Goal: Information Seeking & Learning: Learn about a topic

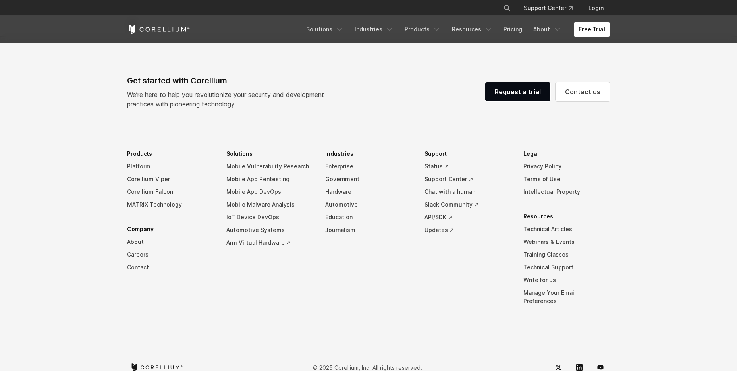
scroll to position [1849, 0]
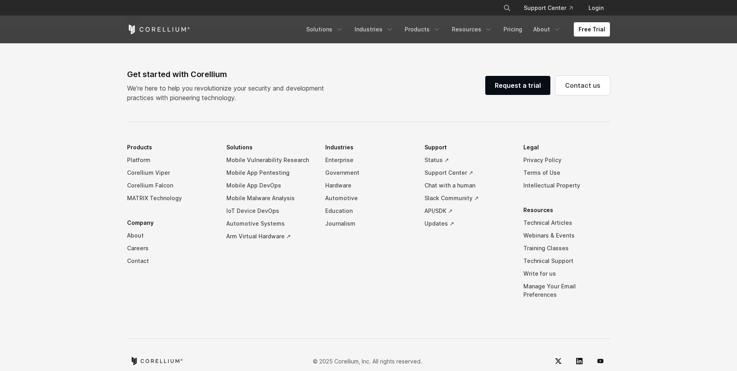
click at [40, 153] on footer "Get started with Corellium We’re here to help you revolutionize your security a…" at bounding box center [368, 208] width 737 height 356
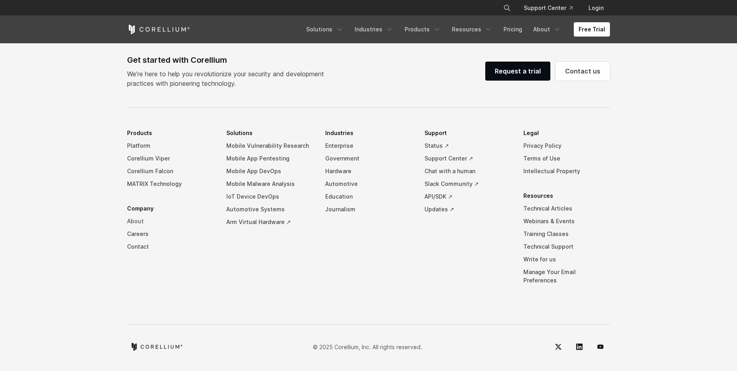
click at [135, 227] on link "About" at bounding box center [170, 221] width 87 height 13
click at [135, 240] on link "Careers" at bounding box center [170, 233] width 87 height 13
click at [72, 127] on footer "Get started with Corellium We’re here to help you revolutionize your security a…" at bounding box center [368, 194] width 737 height 356
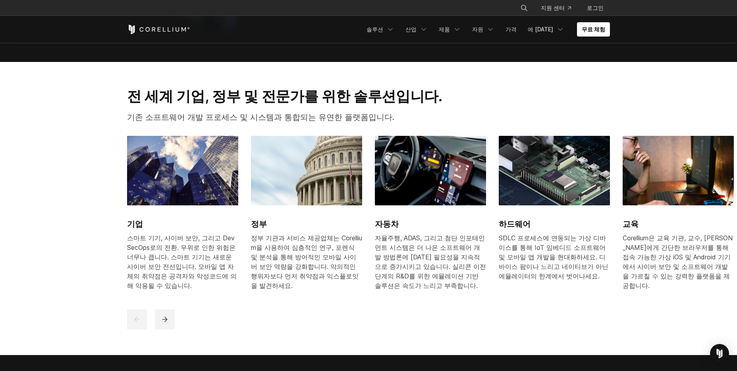
scroll to position [906, 0]
click at [193, 310] on div at bounding box center [369, 320] width 484 height 20
click at [164, 316] on icon "다음" at bounding box center [165, 320] width 8 height 8
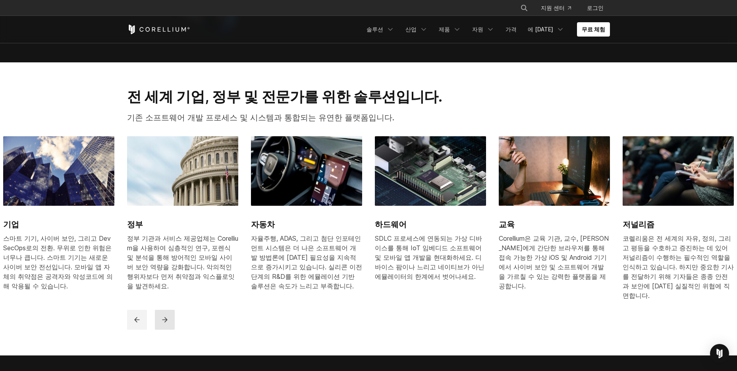
click at [164, 316] on icon "다음" at bounding box center [165, 320] width 8 height 8
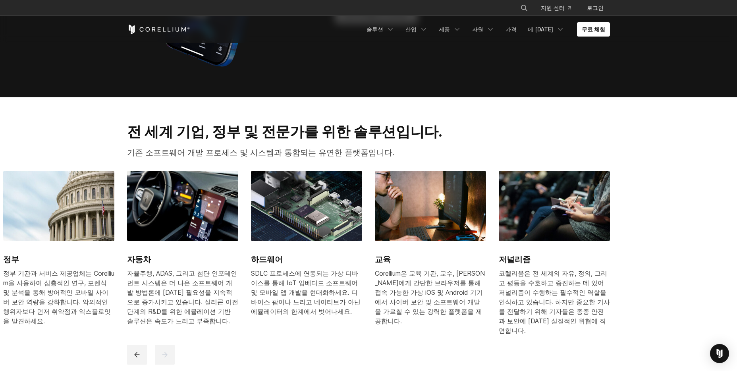
scroll to position [868, 0]
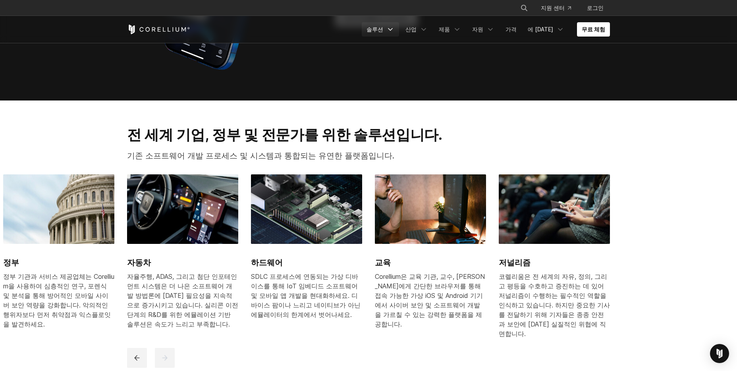
click at [392, 29] on polyline "탐색 메뉴" at bounding box center [390, 30] width 4 height 2
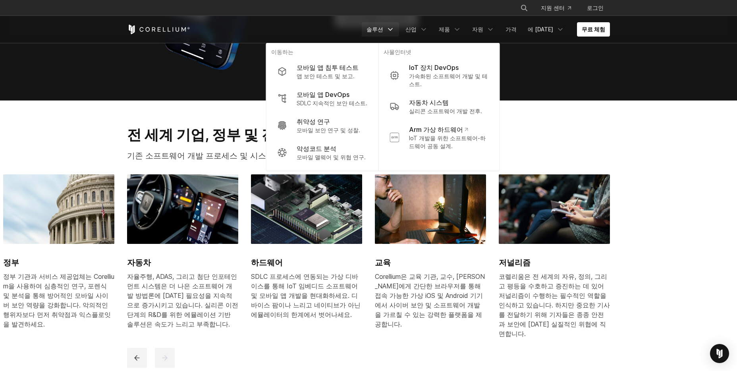
click at [589, 126] on div "전 세계 기업, 정부 및 전문가를 위한 솔루션입니다. 기존 소프트웨어 개발 프로세스 및 시스템과 통합되는 유연한 플랫폼입니다." at bounding box center [368, 147] width 499 height 42
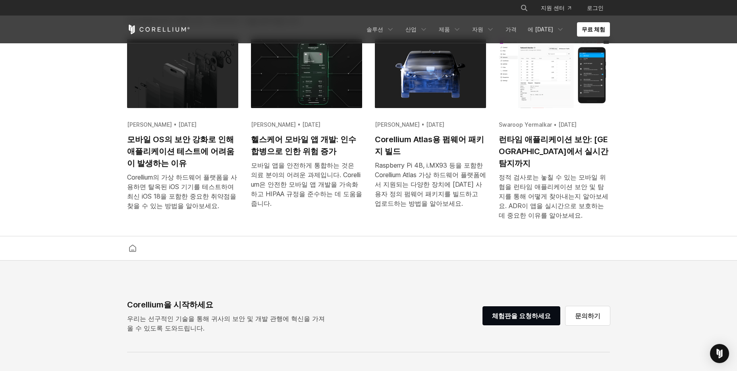
scroll to position [1698, 0]
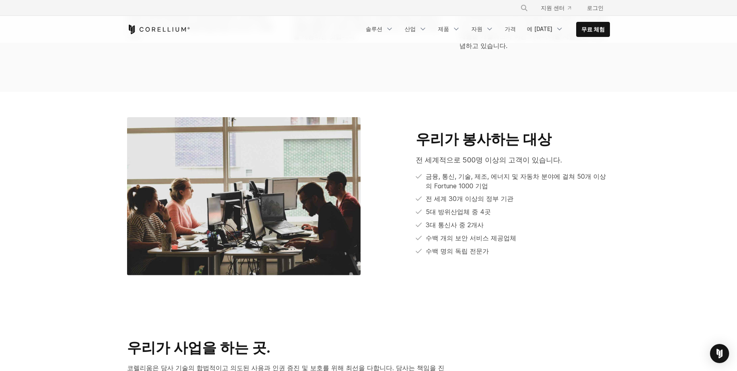
scroll to position [350, 0]
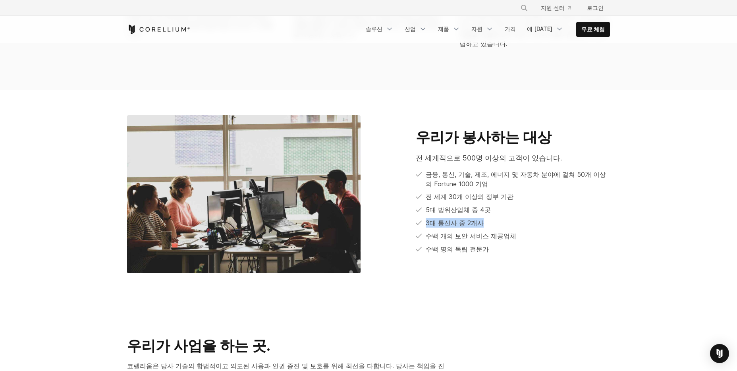
drag, startPoint x: 426, startPoint y: 214, endPoint x: 488, endPoint y: 220, distance: 62.2
click at [488, 220] on ul "금융, 통신, 기술, 제조, 에너지 및 자동차 분야에 걸쳐 50개 이상의 Fortune 1000 기업 전 세계 30개 이상의 정부 기관 5대 …" at bounding box center [513, 211] width 194 height 85
click at [520, 218] on li "3대 통신사 중 2개사" at bounding box center [513, 223] width 194 height 10
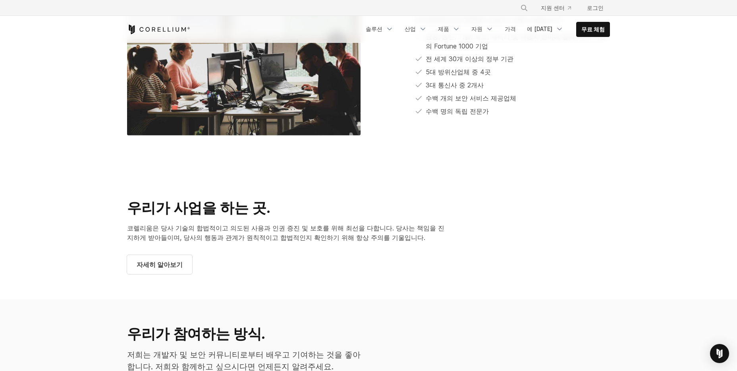
scroll to position [388, 0]
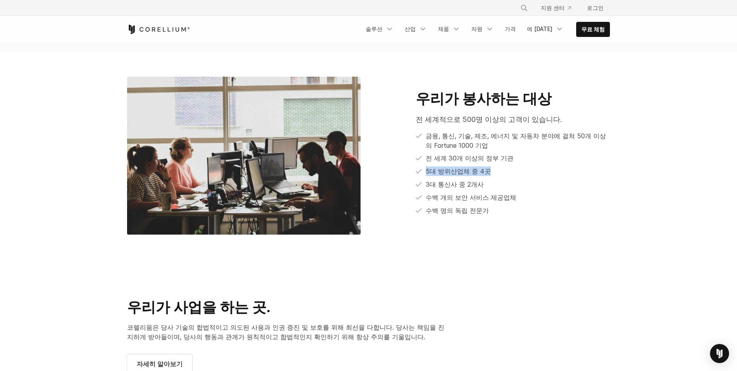
drag, startPoint x: 424, startPoint y: 163, endPoint x: 504, endPoint y: 169, distance: 80.0
click at [504, 169] on ul "금융, 통신, 기술, 제조, 에너지 및 자동차 분야에 걸쳐 50개 이상의 Fortune 1000 기업 전 세계 30개 이상의 정부 기관 5대 …" at bounding box center [513, 173] width 194 height 85
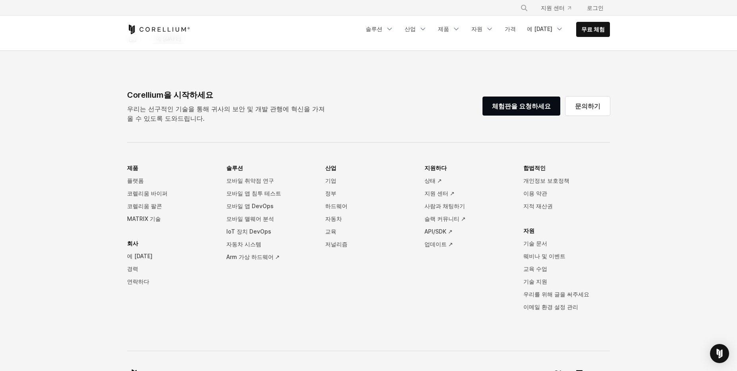
scroll to position [1304, 0]
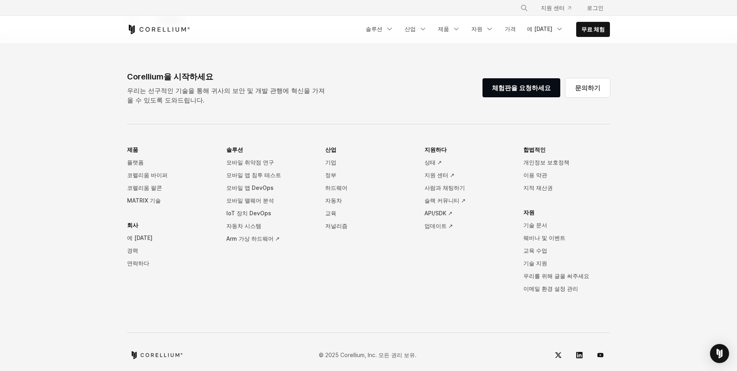
click at [390, 268] on li "산업 기업 정부 하드웨어 자동차 교육 저널리즘" at bounding box center [368, 225] width 87 height 164
click at [330, 210] on font "교육" at bounding box center [330, 213] width 11 height 7
click at [333, 197] on font "자동차" at bounding box center [333, 200] width 17 height 7
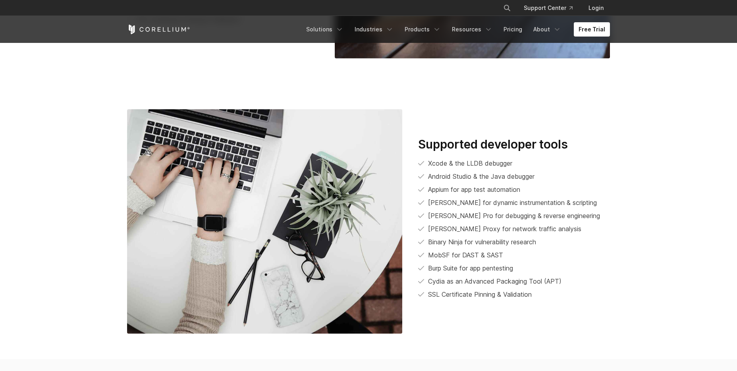
scroll to position [1984, 0]
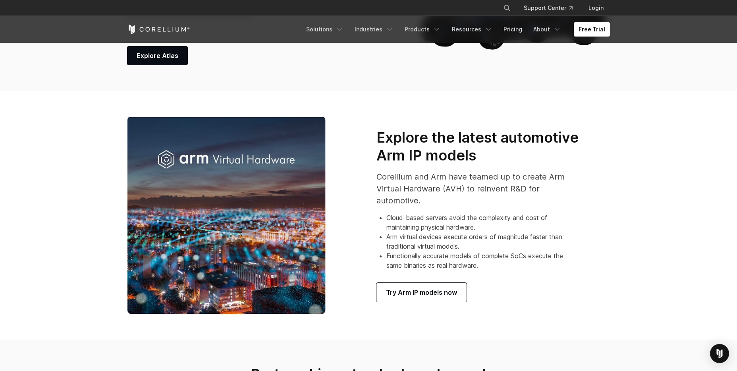
scroll to position [553, 0]
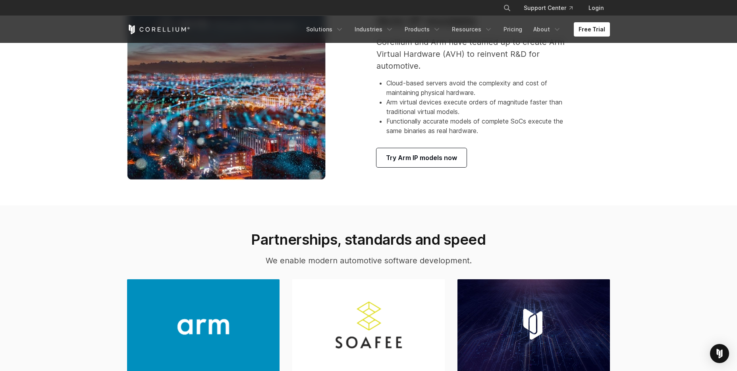
click at [645, 181] on section "Explore the latest automotive Arm IP models Corellium and Arm have teamed up to…" at bounding box center [368, 80] width 737 height 249
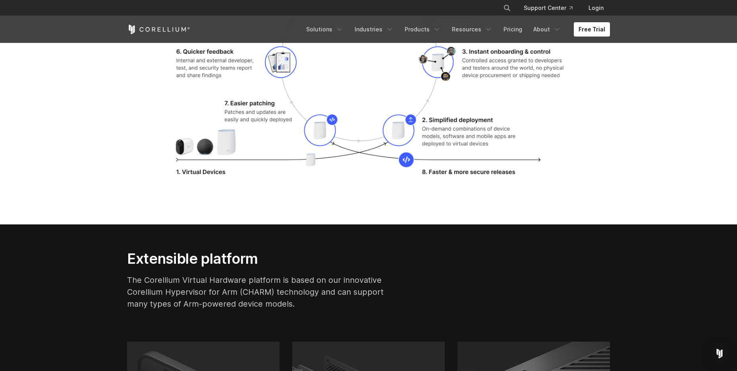
scroll to position [1462, 0]
